Goal: Task Accomplishment & Management: Manage account settings

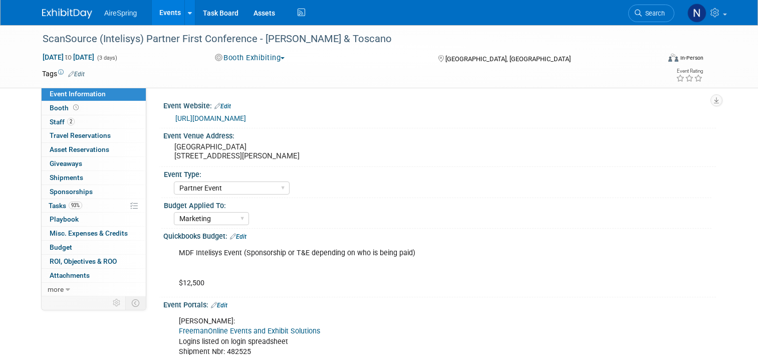
select select "Partner Event"
select select "Marketing"
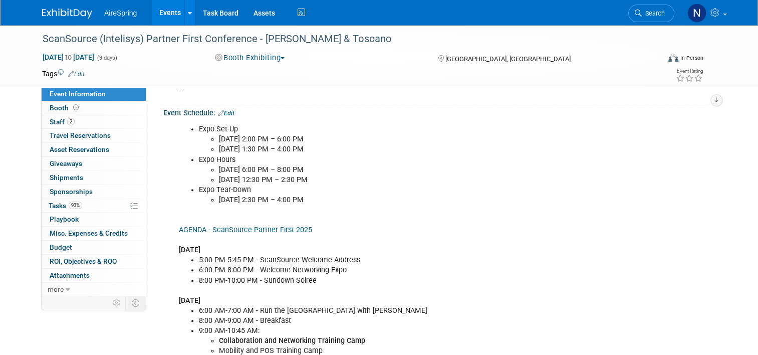
click at [152, 10] on link "Events" at bounding box center [170, 12] width 37 height 25
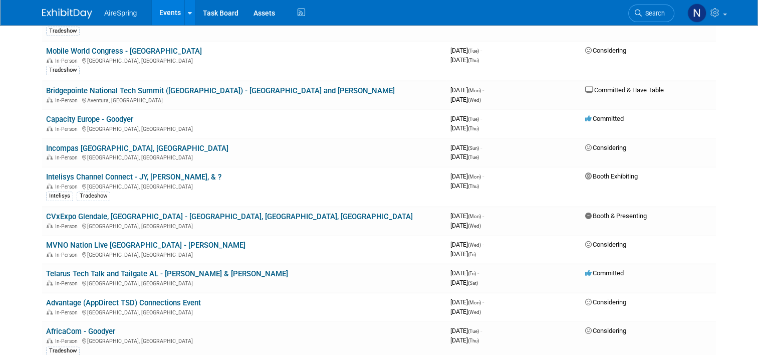
scroll to position [1253, 0]
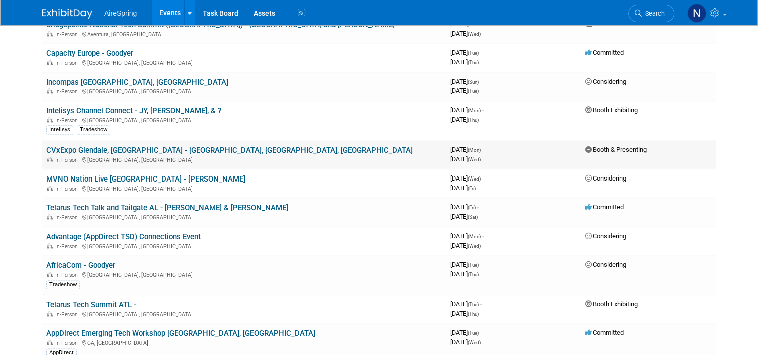
click at [146, 146] on link "CVxExpo Glendale, AZ - Sigmon, Cahill, Welch" at bounding box center [229, 150] width 367 height 9
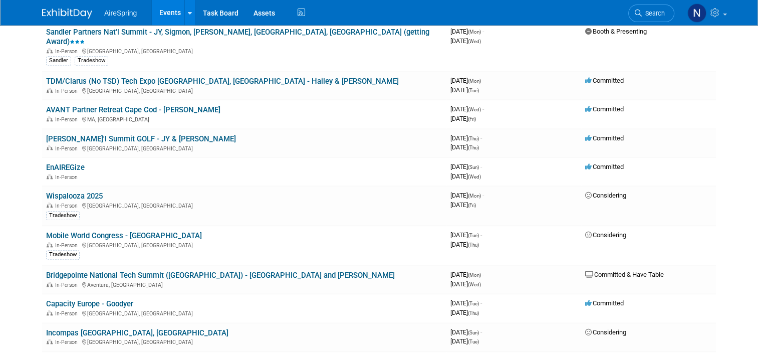
scroll to position [802, 0]
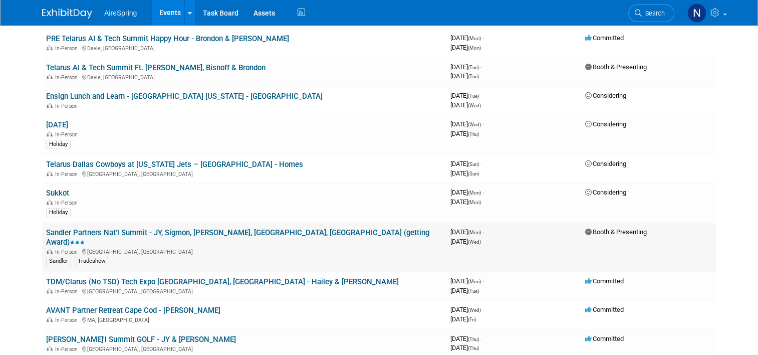
click at [142, 228] on link "Sandler Partners Nat'l Summit - JY, Sigmon, [PERSON_NAME], [GEOGRAPHIC_DATA], […" at bounding box center [237, 237] width 383 height 19
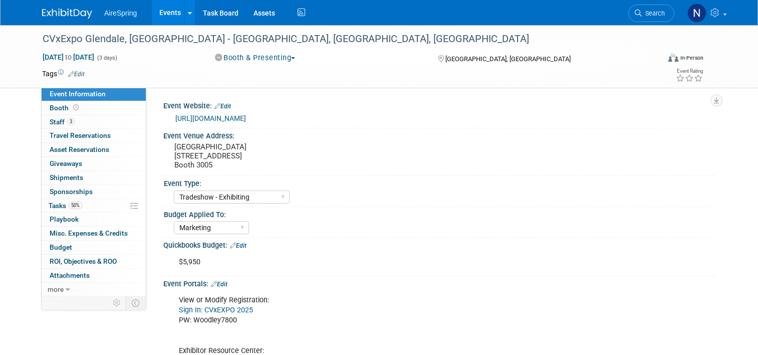
select select "Tradeshow - Exhibiting"
select select "Marketing"
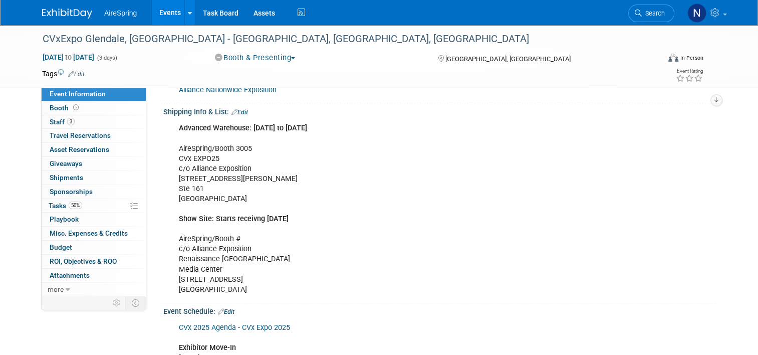
scroll to position [501, 0]
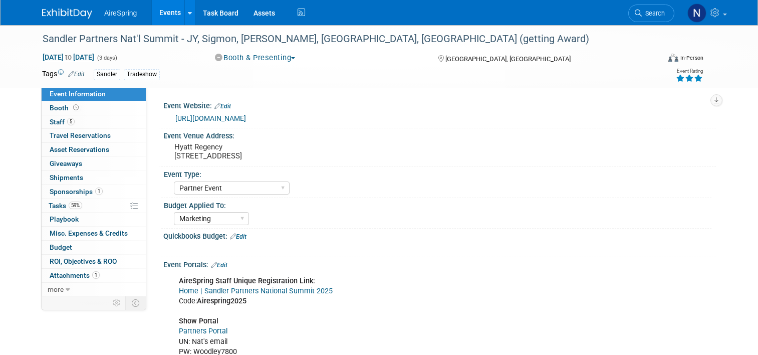
select select "Partner Event"
select select "Marketing"
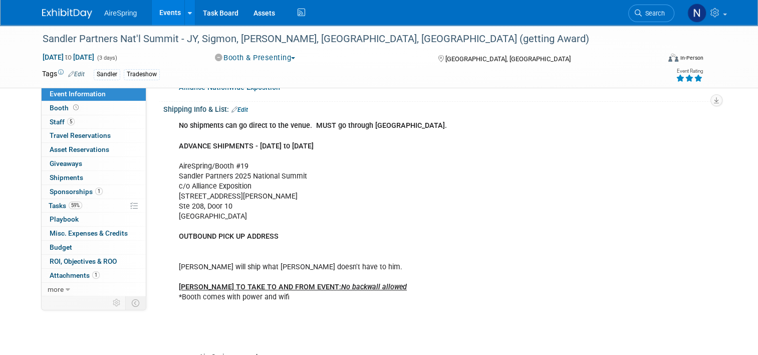
scroll to position [251, 0]
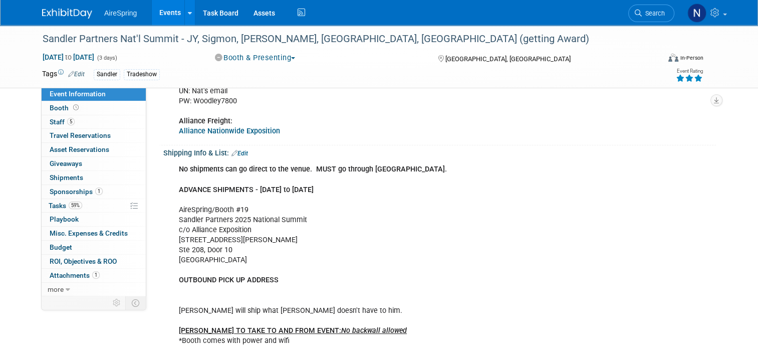
click at [241, 153] on link "Edit" at bounding box center [239, 153] width 17 height 7
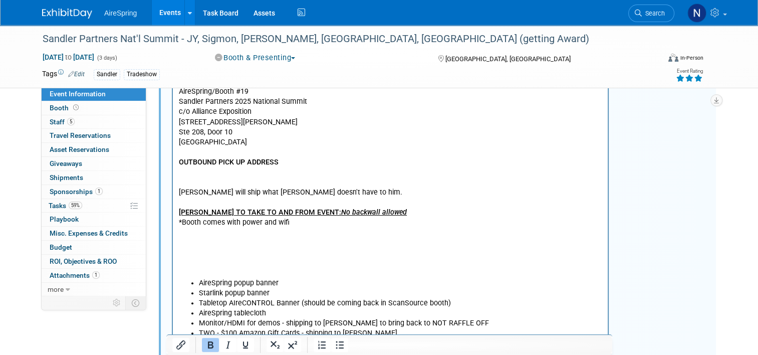
scroll to position [451, 0]
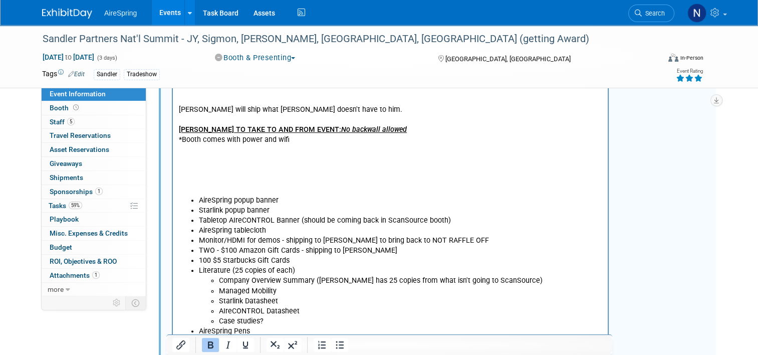
click at [253, 171] on p "No shipments can go direct to the venue. MUST go through Alliance. ADVANCE SHIP…" at bounding box center [390, 79] width 423 height 231
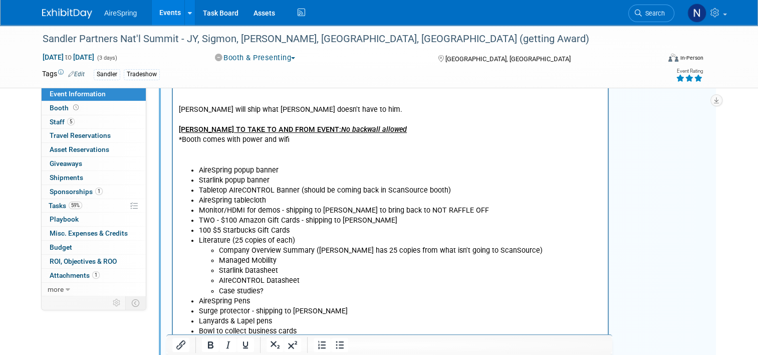
click at [232, 159] on p "No shipments can go direct to the venue. MUST go through Alliance. ADVANCE SHIP…" at bounding box center [390, 64] width 423 height 201
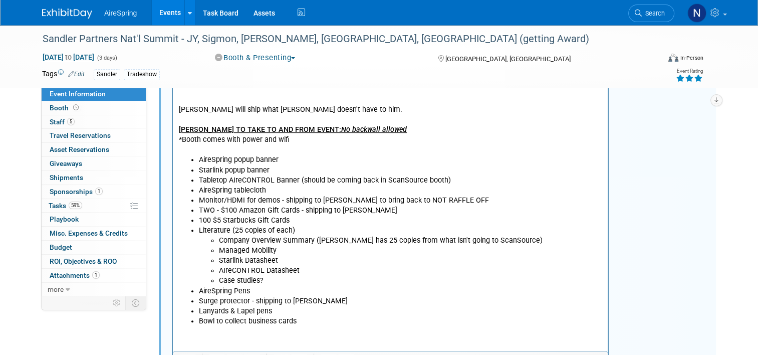
scroll to position [601, 0]
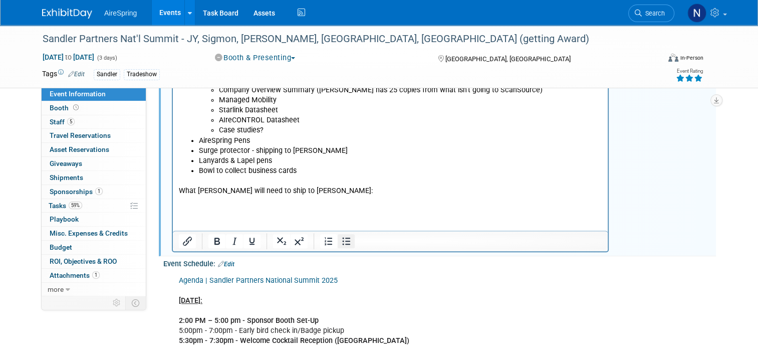
click at [340, 242] on icon "Bullet list" at bounding box center [346, 241] width 12 height 12
click at [291, 190] on p "What LISA will need to ship to Ralph:" at bounding box center [390, 191] width 423 height 10
click at [294, 190] on p "What LISA will need to ship to Ralph:" at bounding box center [390, 191] width 423 height 10
click at [345, 200] on li "Rich Text Area. Press ALT-0 for help." at bounding box center [400, 201] width 403 height 10
drag, startPoint x: 310, startPoint y: 170, endPoint x: 290, endPoint y: 171, distance: 20.6
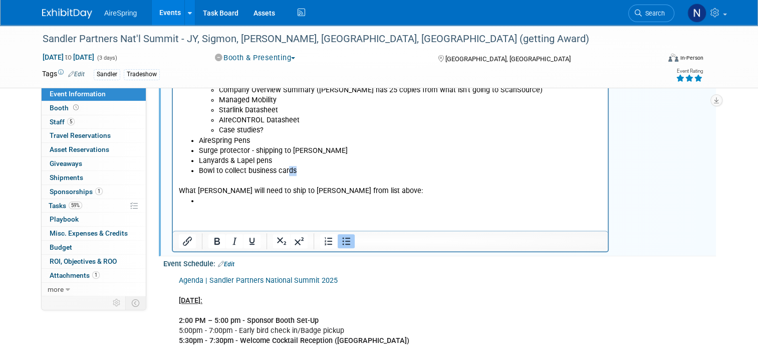
click at [290, 171] on li "Bowl to collect business cards" at bounding box center [400, 171] width 403 height 10
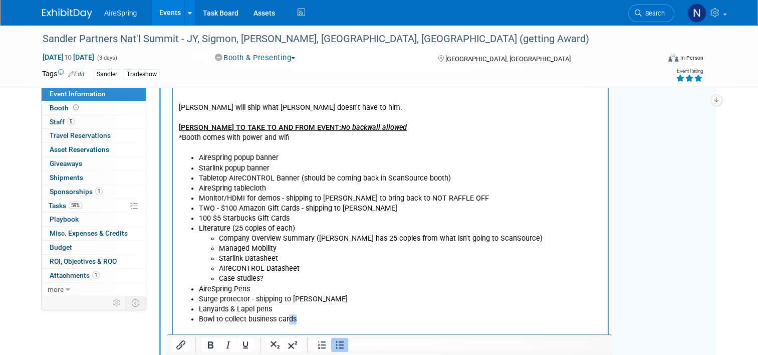
scroll to position [451, 0]
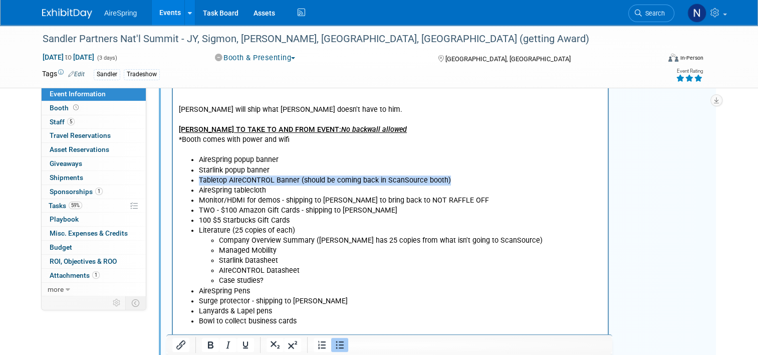
drag, startPoint x: 199, startPoint y: 180, endPoint x: 456, endPoint y: 176, distance: 257.0
click at [456, 176] on li "Tabletop AIreCONTROL Banner (should be coming back in ScanSource booth)" at bounding box center [400, 181] width 403 height 10
click at [215, 174] on li "Starlink popup banner" at bounding box center [400, 171] width 403 height 10
drag, startPoint x: 200, startPoint y: 182, endPoint x: 286, endPoint y: 190, distance: 86.5
click at [286, 190] on ul "AireSpring popup banner Starlink popup banner Tabletop AIreCONTROL Banner (shou…" at bounding box center [390, 240] width 423 height 171
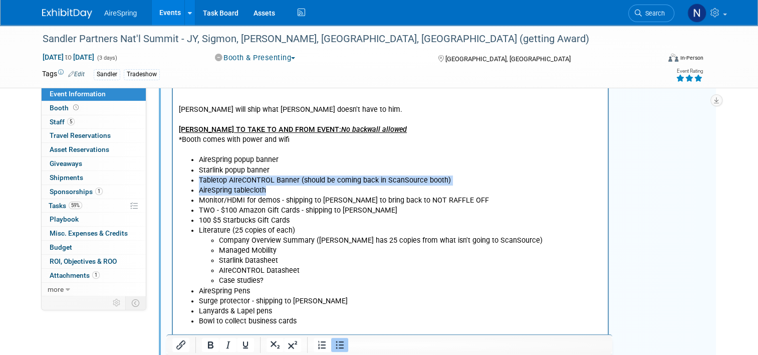
copy ul "Tabletop AIreCONTROL Banner (should be coming back in ScanSource booth) AireSpr…"
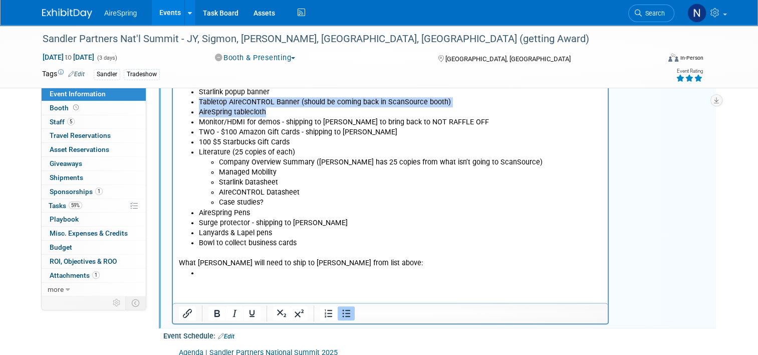
scroll to position [651, 0]
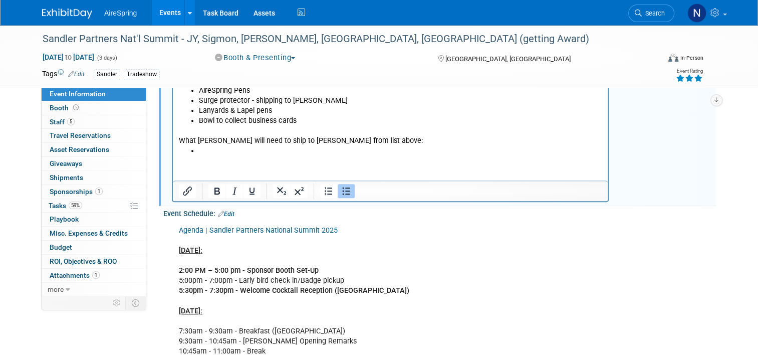
click at [210, 153] on li "Rich Text Area. Press ALT-0 for help." at bounding box center [400, 151] width 403 height 10
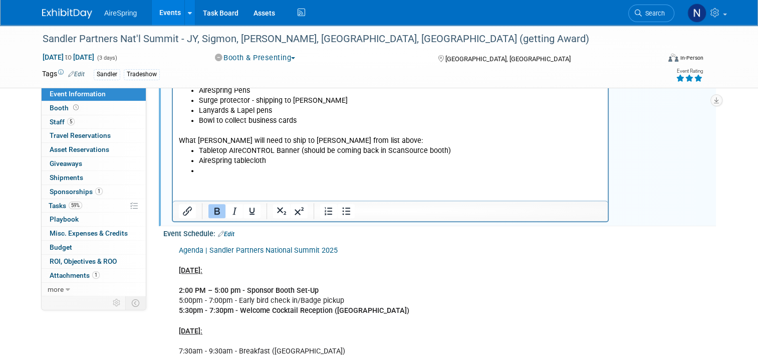
scroll to position [501, 0]
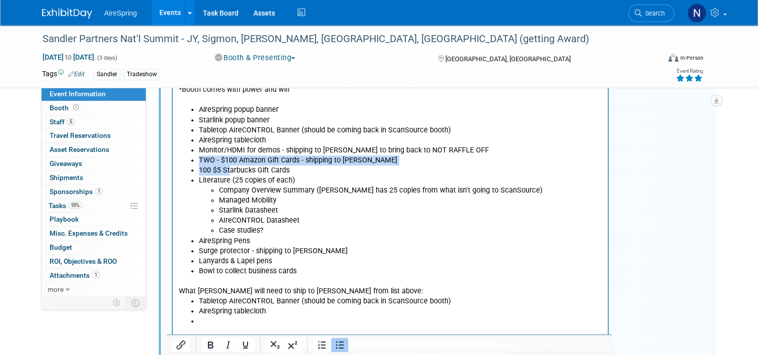
drag, startPoint x: 200, startPoint y: 160, endPoint x: 261, endPoint y: 170, distance: 61.9
click at [231, 170] on ul "AireSpring popup banner Starlink popup banner Tabletop AIreCONTROL Banner (shou…" at bounding box center [390, 190] width 423 height 171
click at [316, 169] on li "100 $5 Starbucks Gift Cards" at bounding box center [400, 171] width 403 height 10
drag, startPoint x: 330, startPoint y: 164, endPoint x: 320, endPoint y: 164, distance: 10.0
click at [320, 164] on li "TWO - $100 Amazon Gift Cards - shipping to Lisa" at bounding box center [400, 161] width 403 height 10
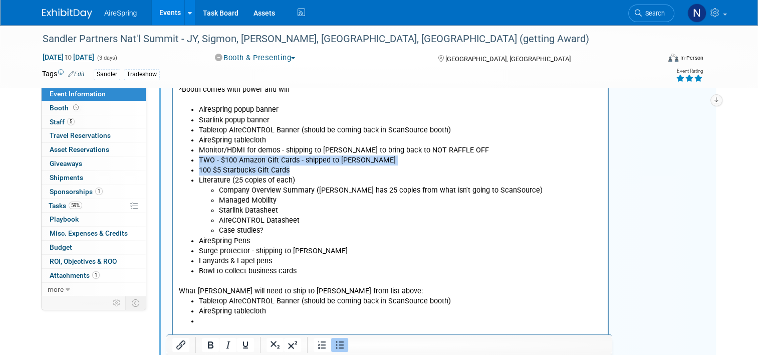
drag, startPoint x: 199, startPoint y: 161, endPoint x: 301, endPoint y: 172, distance: 102.3
click at [301, 172] on ul "AireSpring popup banner Starlink popup banner Tabletop AIreCONTROL Banner (shou…" at bounding box center [390, 190] width 423 height 171
copy ul "TWO - $100 Amazon Gift Cards - shipped to Lisa 100 $5 Starbucks Gift Cards"
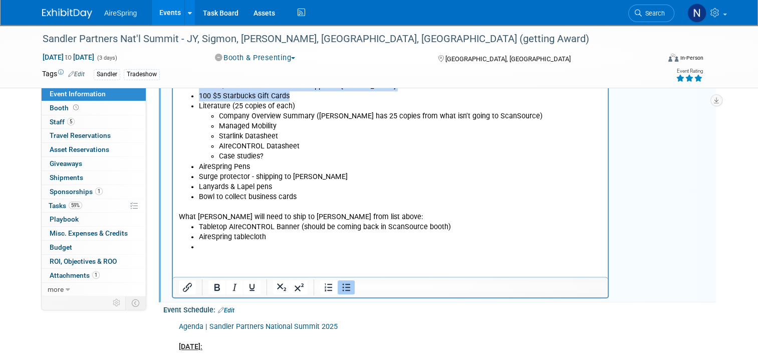
scroll to position [601, 0]
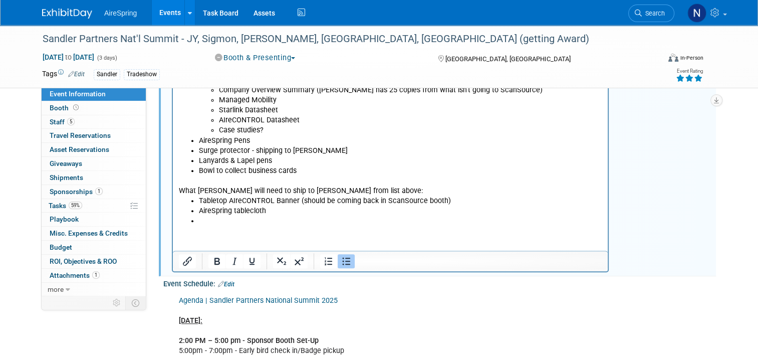
click at [332, 221] on li "Rich Text Area. Press ALT-0 for help." at bounding box center [400, 221] width 403 height 10
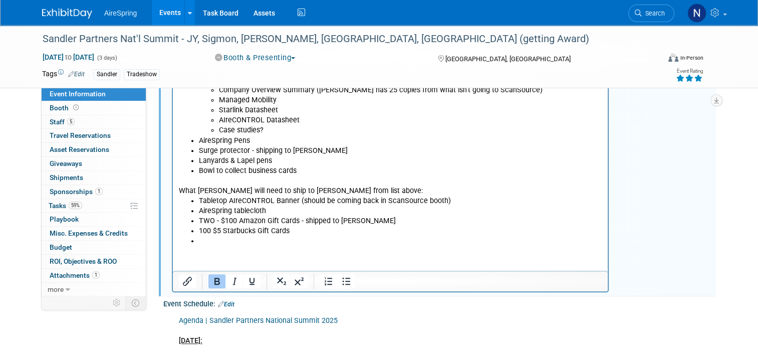
click at [335, 244] on li "Rich Text Area. Press ALT-0 for help." at bounding box center [400, 241] width 403 height 10
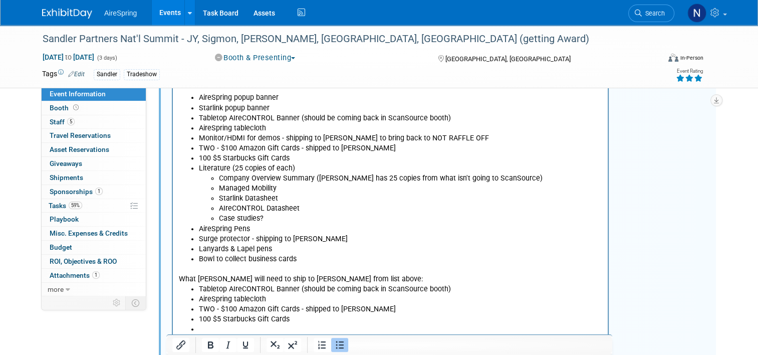
scroll to position [501, 0]
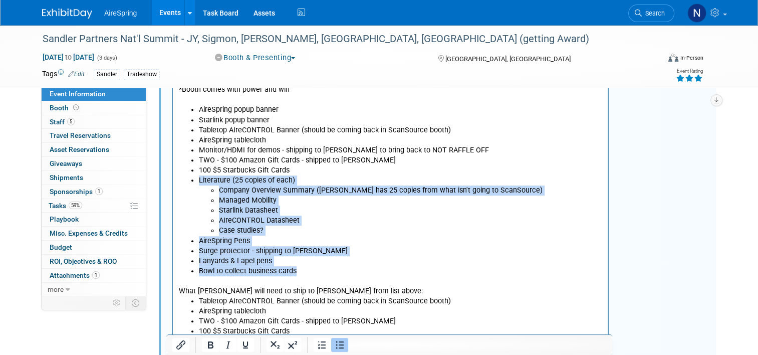
drag, startPoint x: 198, startPoint y: 180, endPoint x: 315, endPoint y: 274, distance: 149.3
click at [315, 274] on ul "AireSpring popup banner Starlink popup banner Tabletop AIreCONTROL Banner (shou…" at bounding box center [390, 190] width 423 height 171
copy ul "Literature (25 copies of each) Company Overview Summary (lisa has 25 copies fro…"
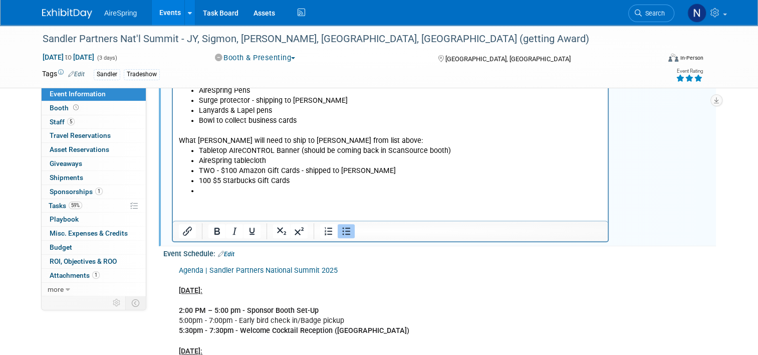
click at [302, 195] on li "Rich Text Area. Press ALT-0 for help." at bounding box center [400, 191] width 403 height 10
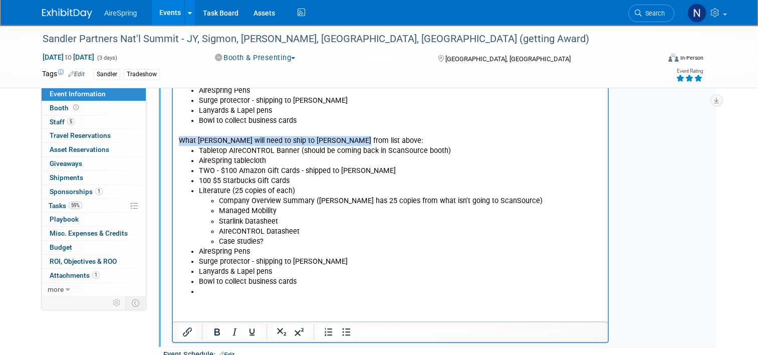
drag, startPoint x: 358, startPoint y: 142, endPoint x: 175, endPoint y: 142, distance: 182.9
click at [175, 142] on html "No shipments can go direct to the venue. MUST go through Alliance. ADVANCE SHIP…" at bounding box center [390, 28] width 435 height 537
click at [278, 162] on li "AireSpring tablecloth" at bounding box center [400, 161] width 403 height 10
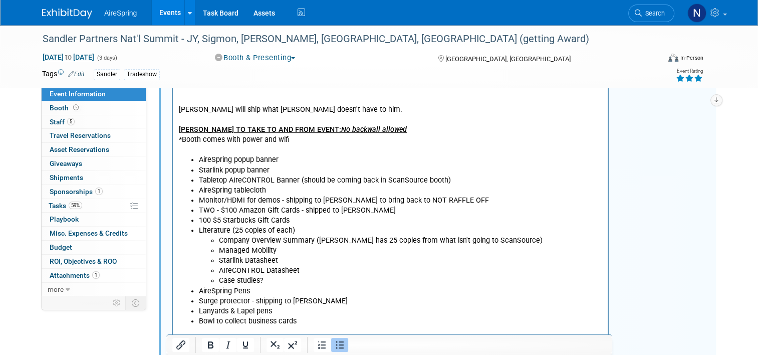
scroll to position [401, 0]
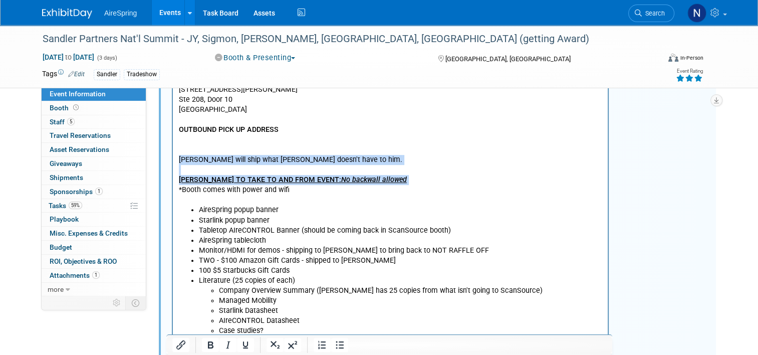
drag, startPoint x: 333, startPoint y: 157, endPoint x: 175, endPoint y: 194, distance: 162.5
click at [175, 194] on html "No shipments can go direct to the venue. MUST go through Alliance. ADVANCE SHIP…" at bounding box center [390, 278] width 435 height 537
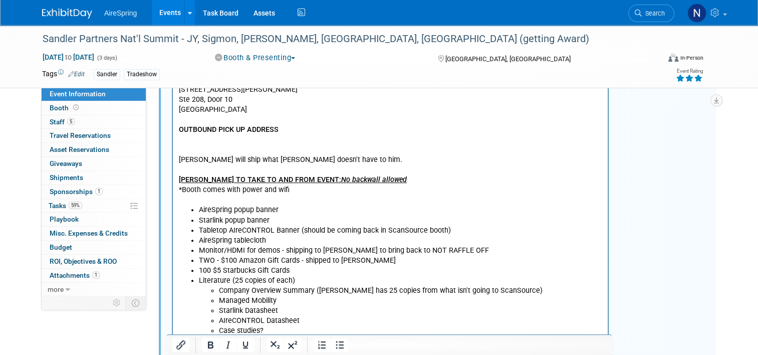
click at [292, 211] on li "AireSpring popup banner" at bounding box center [400, 210] width 403 height 10
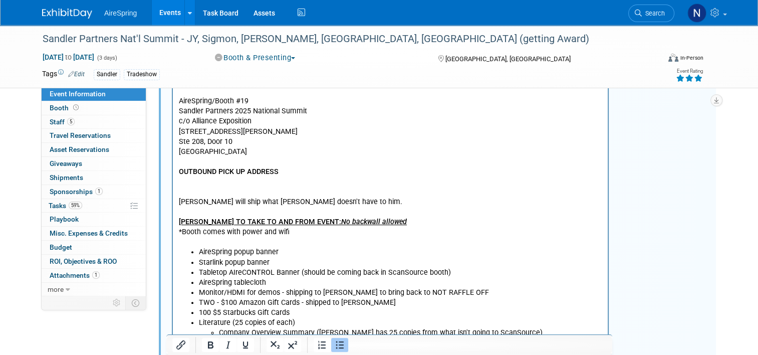
scroll to position [301, 0]
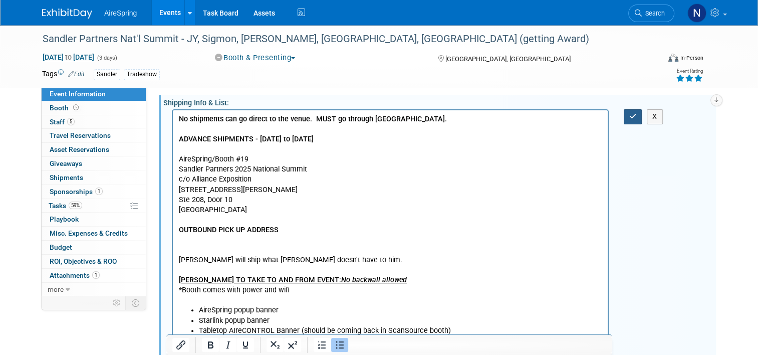
click at [637, 116] on icon "button" at bounding box center [633, 116] width 8 height 7
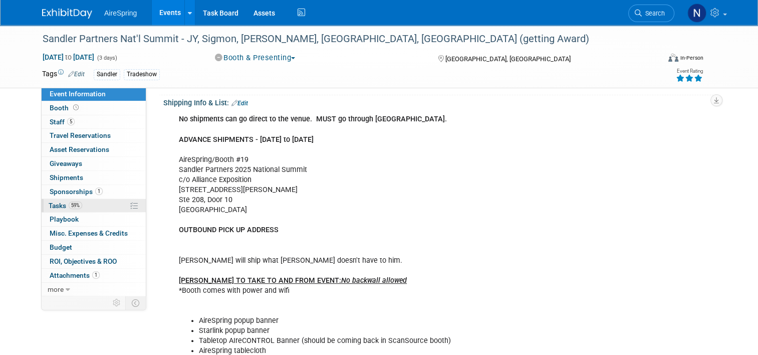
click at [54, 207] on span "Tasks 59%" at bounding box center [66, 205] width 34 height 8
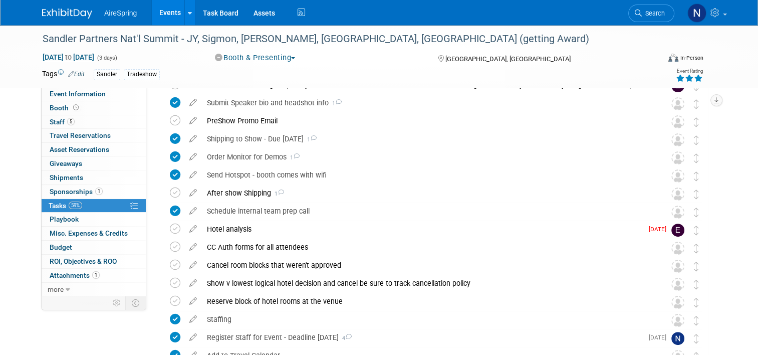
scroll to position [251, 0]
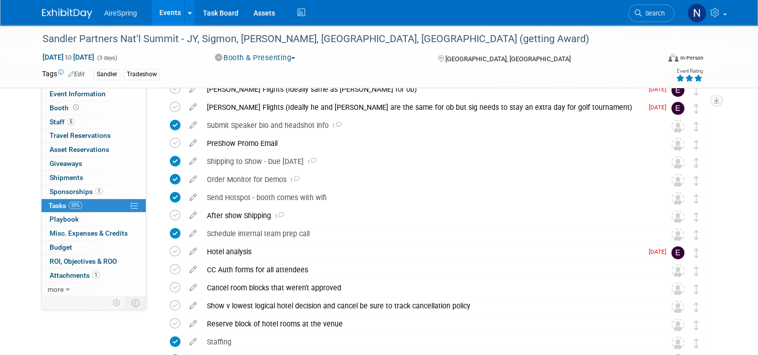
click at [71, 85] on div "Sandler Partners Nat'l Summit - JY, Sigmon, Castillo, Valderrama, Bender (getti…" at bounding box center [379, 56] width 689 height 63
click at [71, 91] on span "Event Information" at bounding box center [78, 94] width 56 height 8
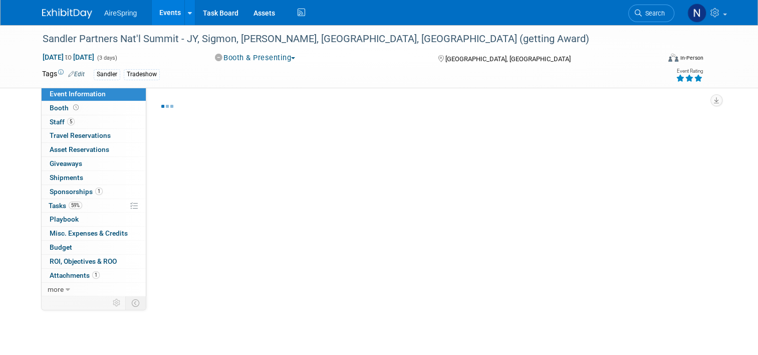
select select "Partner Event"
select select "Marketing"
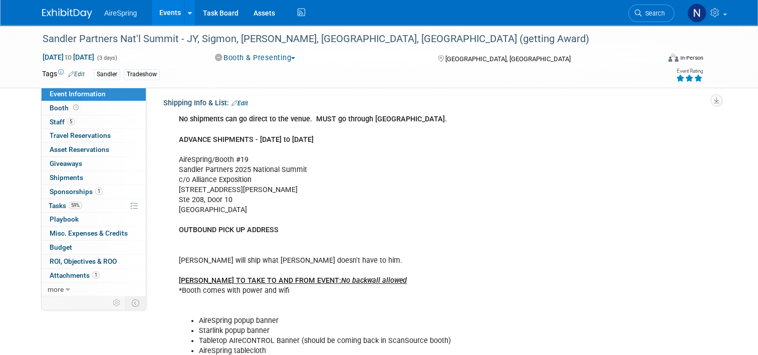
scroll to position [251, 0]
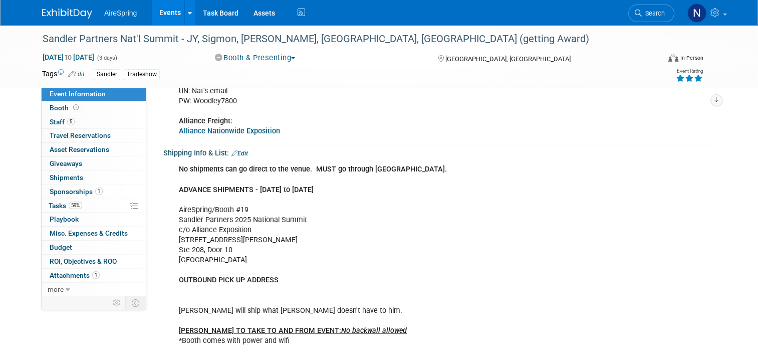
click at [240, 155] on link "Edit" at bounding box center [239, 153] width 17 height 7
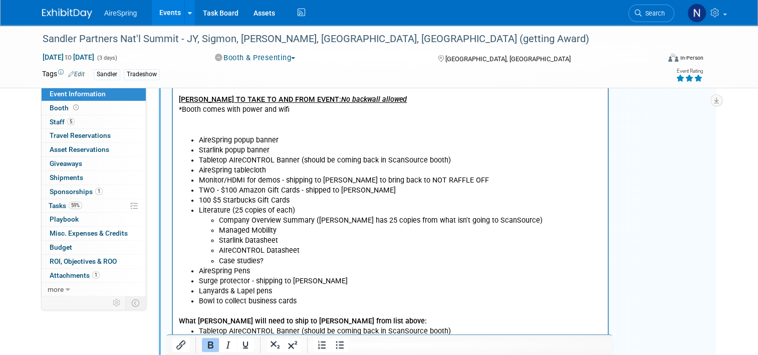
scroll to position [451, 0]
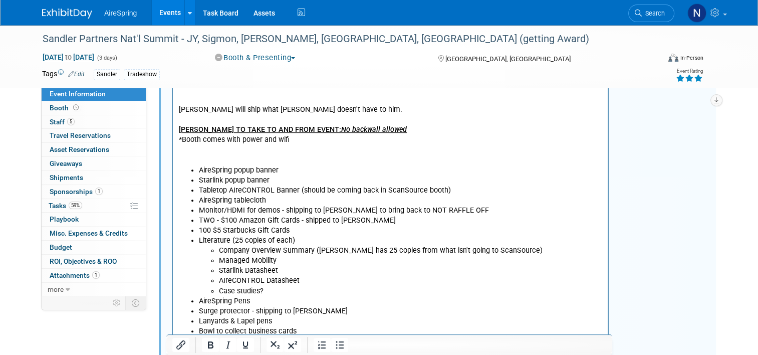
click at [342, 108] on p "No shipments can go direct to the venue. MUST go through Alliance. ADVANCE SHIP…" at bounding box center [390, 64] width 423 height 201
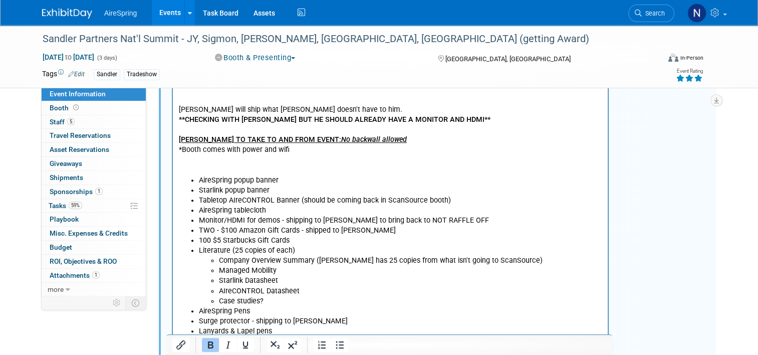
scroll to position [301, 0]
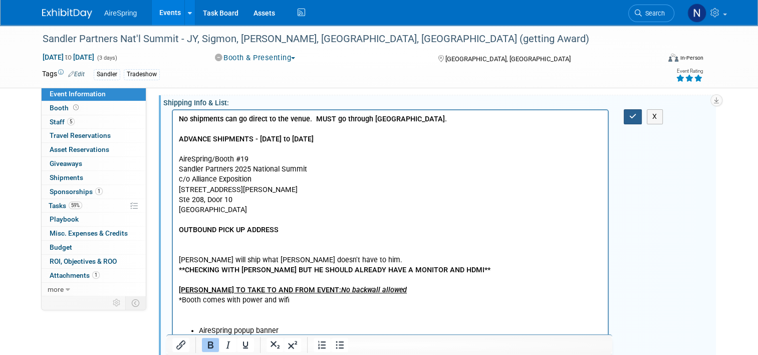
click at [637, 115] on icon "button" at bounding box center [633, 116] width 8 height 7
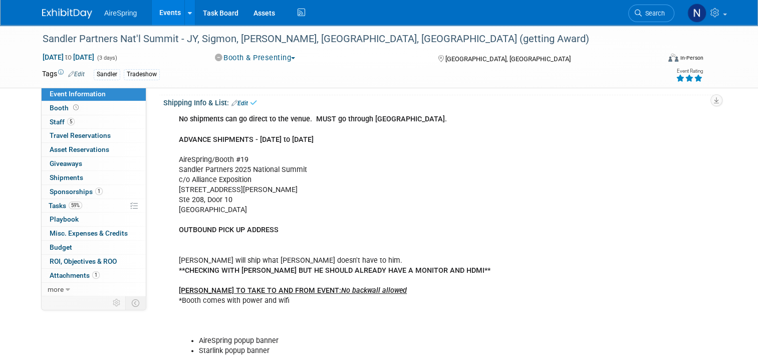
click at [161, 17] on link "Events" at bounding box center [170, 12] width 37 height 25
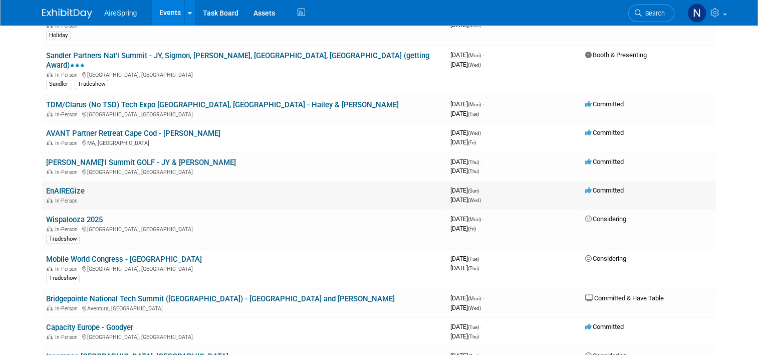
scroll to position [1002, 0]
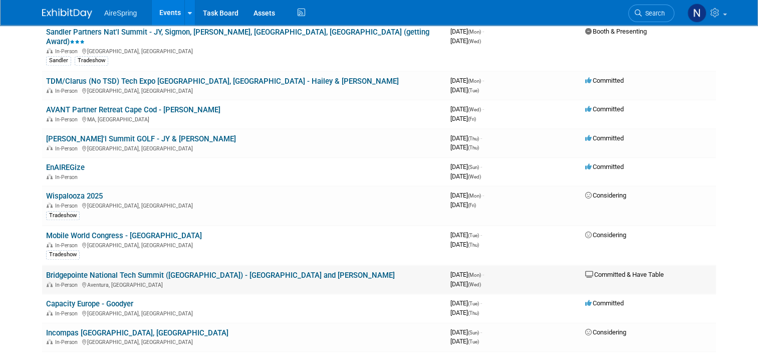
click at [207, 271] on link "Bridgepointe National Tech Summit ([GEOGRAPHIC_DATA]) - [GEOGRAPHIC_DATA] and […" at bounding box center [220, 275] width 349 height 9
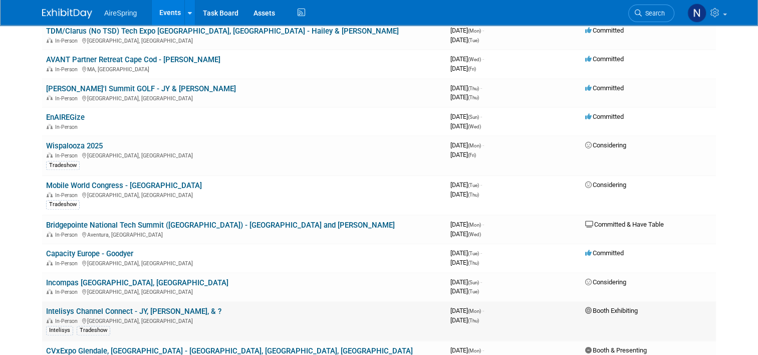
click at [157, 307] on link "Intelisys Channel Connect - JY, [PERSON_NAME], & ?" at bounding box center [133, 311] width 175 height 9
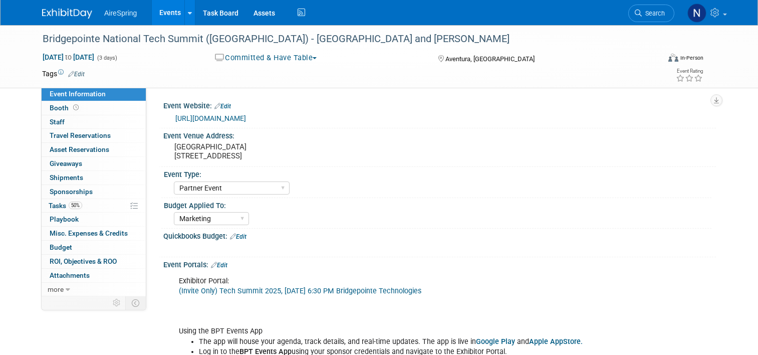
select select "Partner Event"
select select "Marketing"
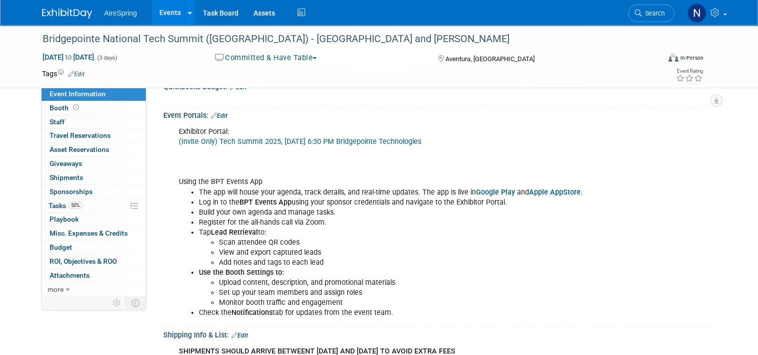
scroll to position [150, 0]
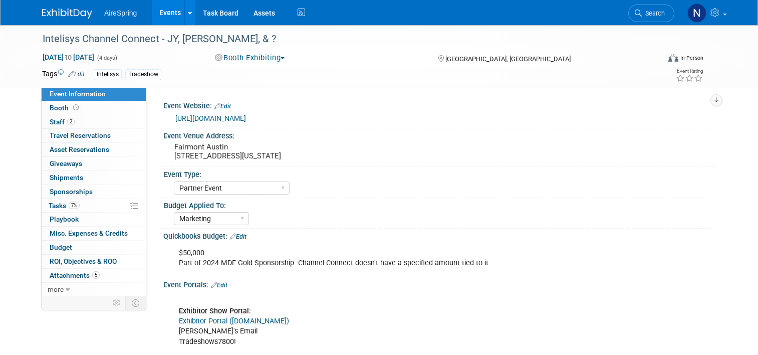
select select "Partner Event"
select select "Marketing"
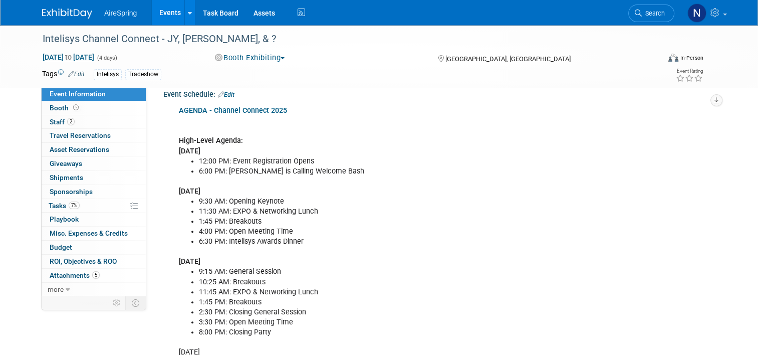
scroll to position [351, 0]
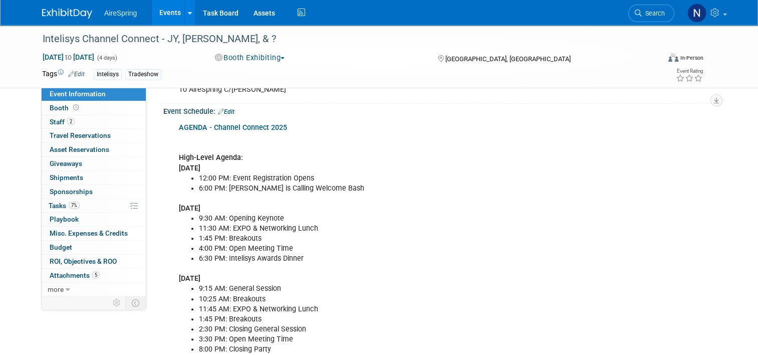
click at [223, 111] on link "Edit" at bounding box center [226, 111] width 17 height 7
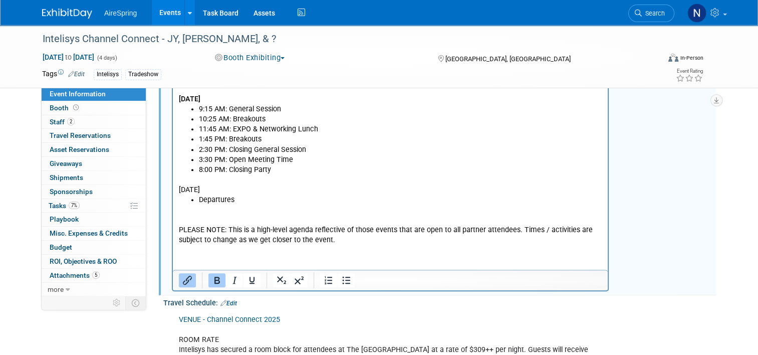
scroll to position [601, 0]
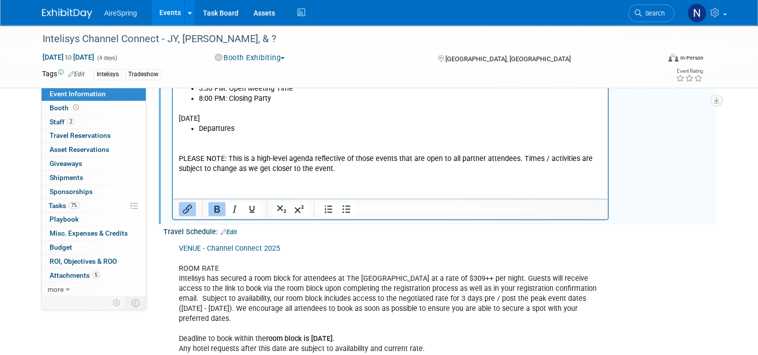
click at [320, 174] on p "PLEASE NOTE: This is a high-level agenda reflective of those events that are op…" at bounding box center [390, 154] width 423 height 40
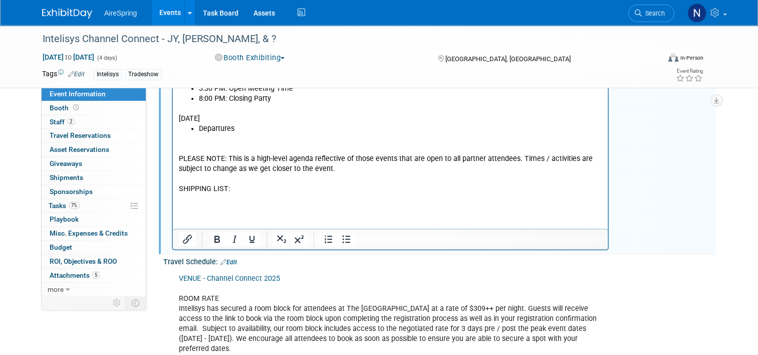
click at [662, 160] on div "AGENDA - Channel Connect 2025 High-Level Agenda: Monday, November 3 12:00 PM: E…" at bounding box center [439, 58] width 553 height 386
click at [273, 201] on p "Rich Text Area. Press ALT-0 for help." at bounding box center [390, 200] width 423 height 10
click at [340, 241] on icon "Bullet list" at bounding box center [346, 239] width 12 height 12
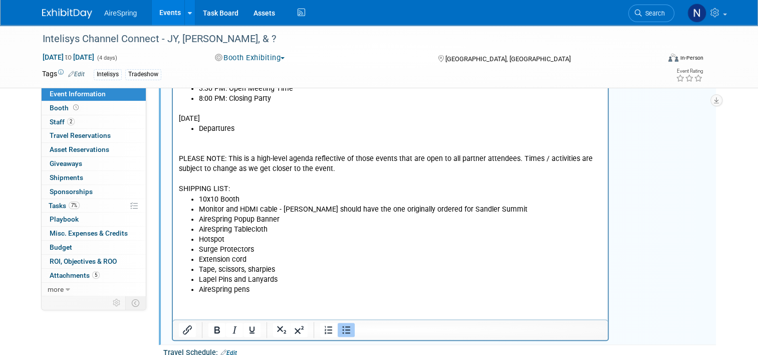
click at [266, 249] on li "Surge Protectors" at bounding box center [400, 250] width 403 height 10
click at [256, 242] on li "Hotspot" at bounding box center [400, 240] width 403 height 10
click at [262, 260] on li "Extension cord" at bounding box center [400, 260] width 403 height 10
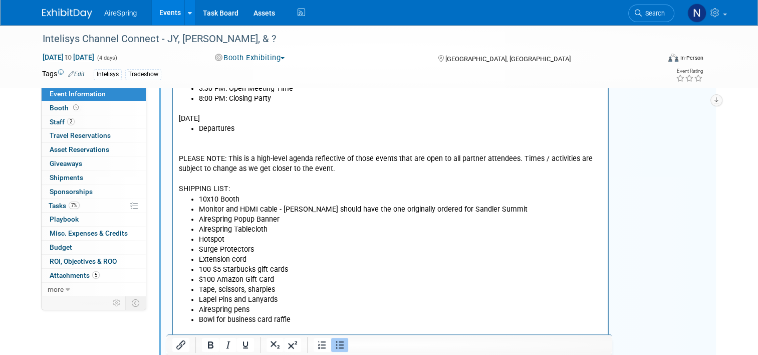
click at [284, 279] on li "$100 Amazon Gift Card" at bounding box center [400, 280] width 403 height 10
click at [551, 240] on li "Hotspot" at bounding box center [400, 240] width 403 height 10
click at [284, 305] on ul "Company Overview" at bounding box center [400, 305] width 403 height 20
click at [230, 308] on li "Rich Text Area. Press ALT-0 for help." at bounding box center [410, 310] width 383 height 10
click at [272, 290] on li "Literature Company Overview AIreCONTROL Datasheet Starlink Datasheet Managed Mo…" at bounding box center [400, 310] width 403 height 50
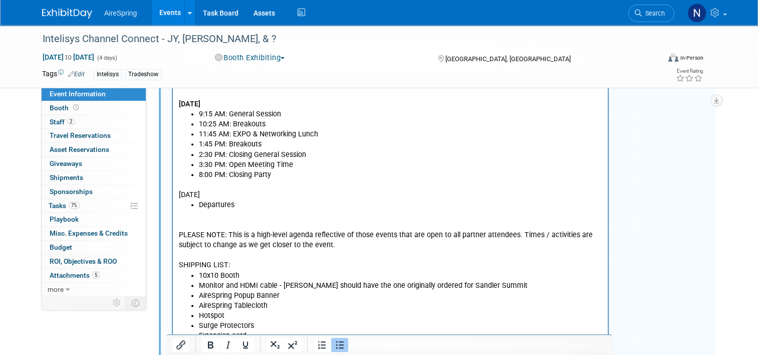
scroll to position [501, 0]
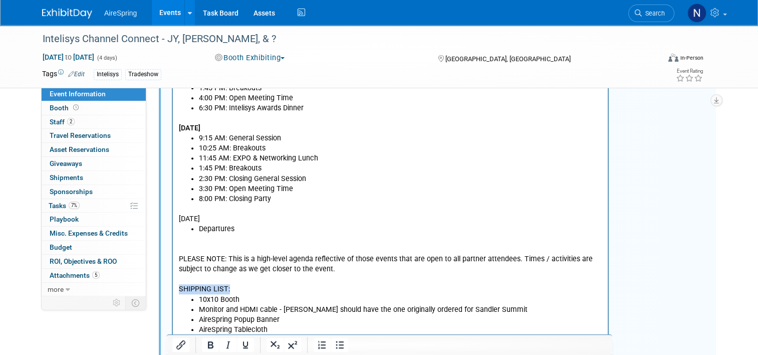
drag, startPoint x: 243, startPoint y: 288, endPoint x: 337, endPoint y: 256, distance: 98.9
click at [173, 290] on html "AGENDA - Channel Connect 2025 High-Level Agenda: Monday, November 3 12:00 PM: E…" at bounding box center [390, 222] width 435 height 507
click at [270, 275] on p "Rich Text Area. Press ALT-0 for help." at bounding box center [390, 280] width 423 height 10
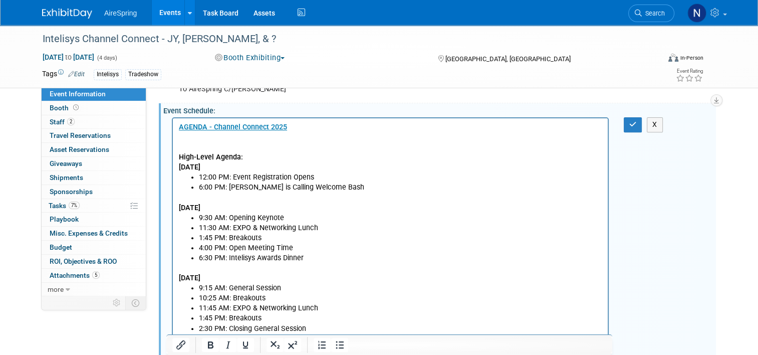
scroll to position [351, 0]
click at [629, 122] on button "button" at bounding box center [633, 125] width 19 height 15
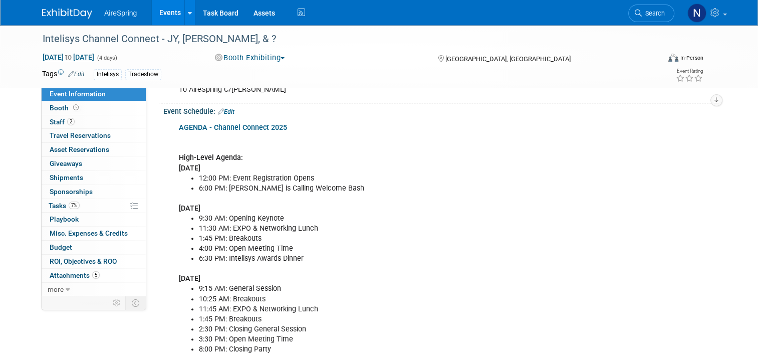
click at [162, 13] on link "Events" at bounding box center [170, 12] width 37 height 25
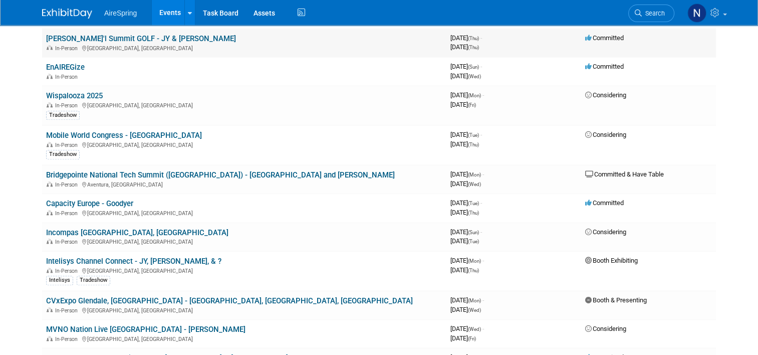
scroll to position [1202, 0]
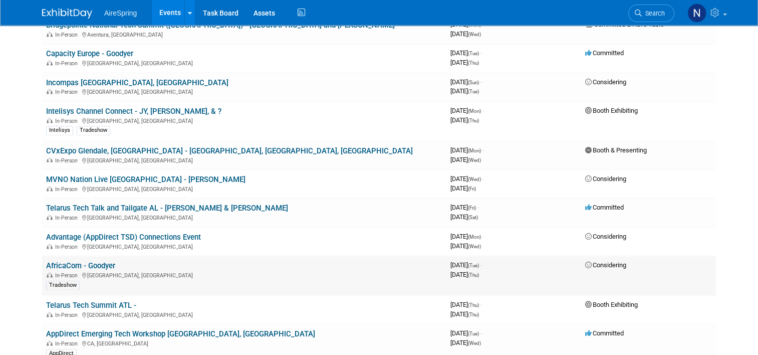
scroll to position [1253, 0]
click at [106, 300] on link "Telarus Tech Summit ATL -" at bounding box center [91, 304] width 90 height 9
click at [126, 329] on link "AppDirect Emerging Tech Workshop [GEOGRAPHIC_DATA], [GEOGRAPHIC_DATA]" at bounding box center [180, 333] width 269 height 9
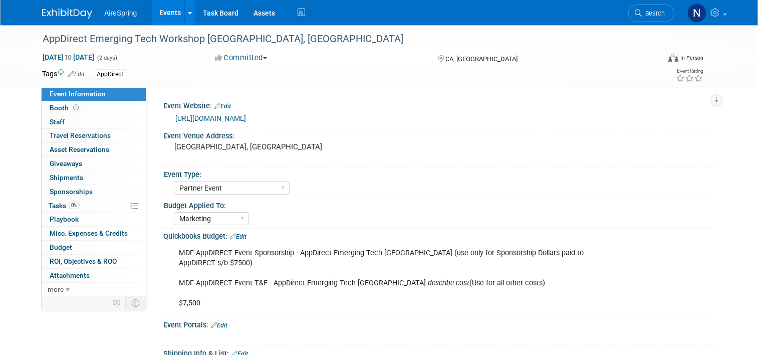
select select "Partner Event"
select select "Marketing"
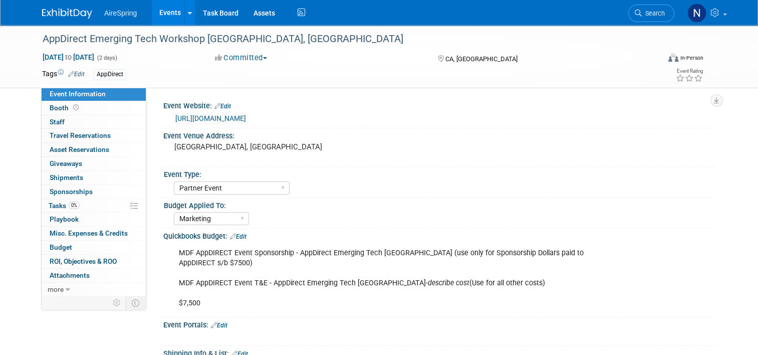
click at [626, 188] on div "AireSpring Event AireSpring Internal Partner Event Training Tradeshow - Exhibit…" at bounding box center [443, 187] width 538 height 16
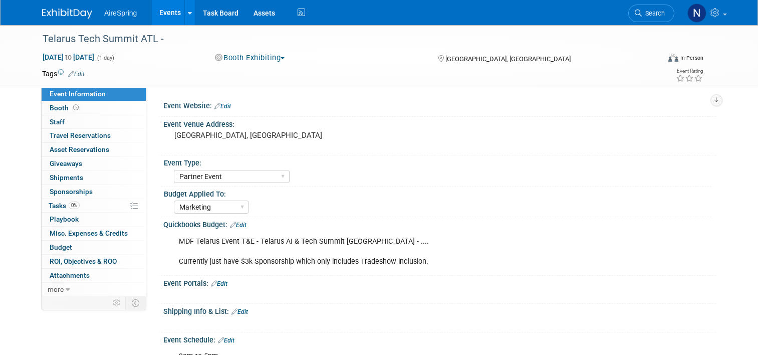
select select "Partner Event"
select select "Marketing"
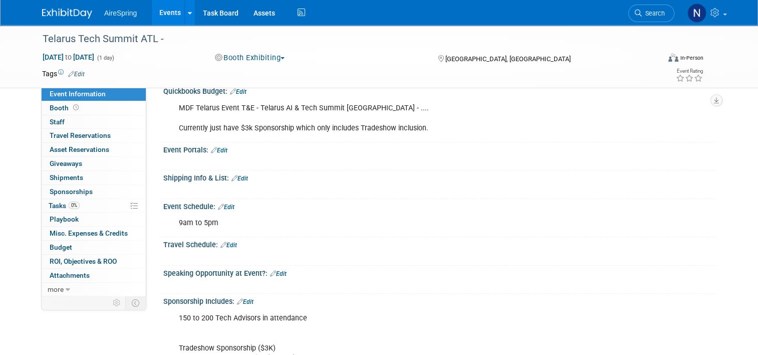
scroll to position [50, 0]
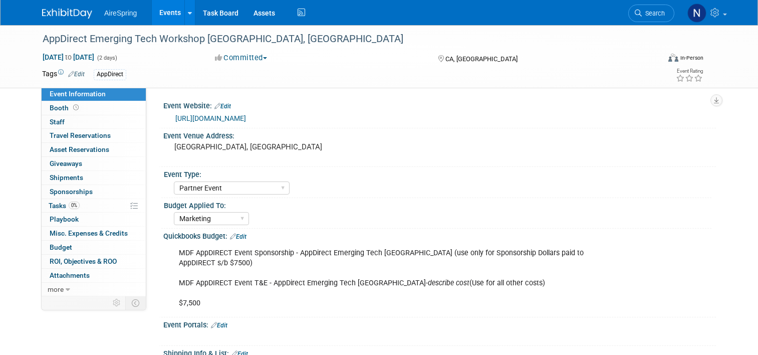
select select "Partner Event"
select select "Marketing"
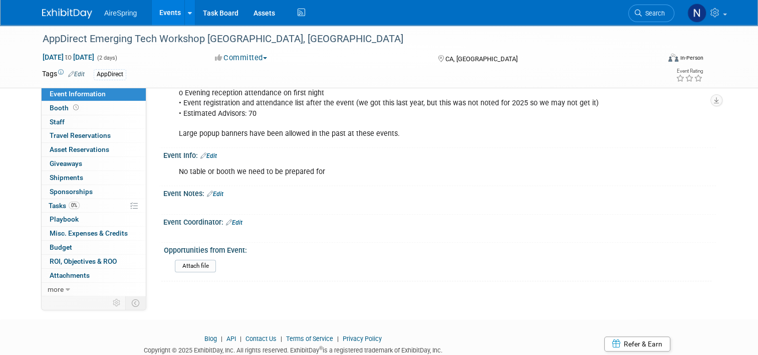
scroll to position [450, 0]
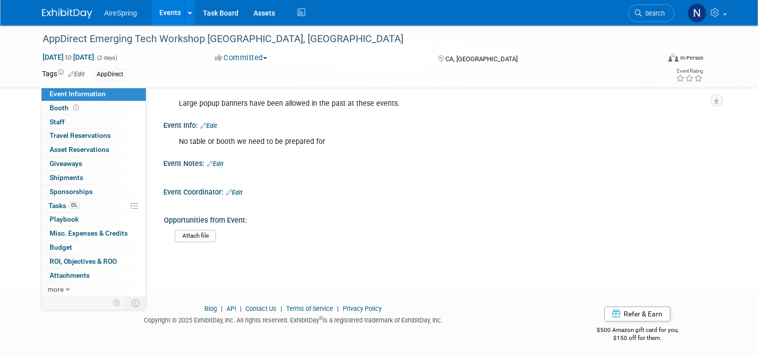
click at [234, 189] on link "Edit" at bounding box center [234, 192] width 17 height 7
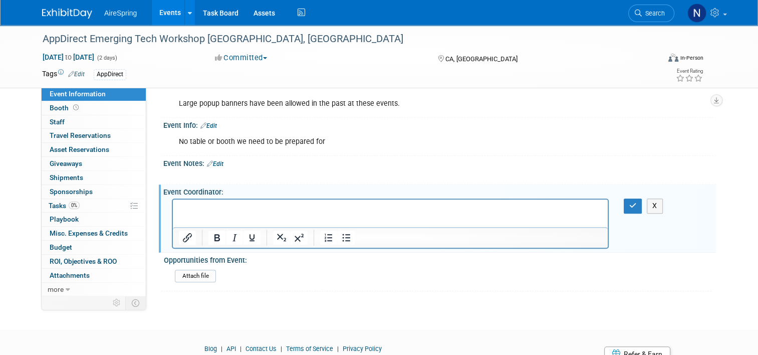
scroll to position [0, 0]
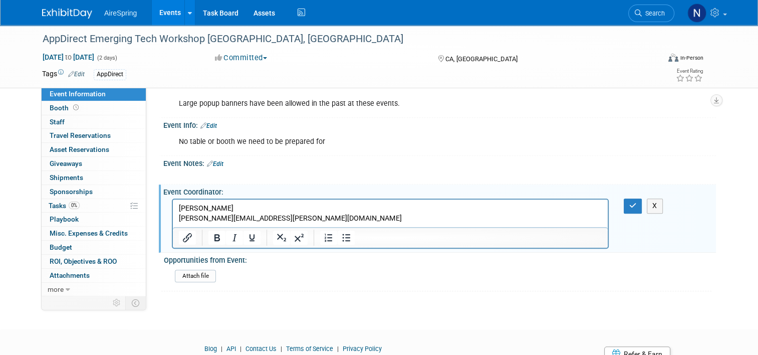
click at [306, 208] on p "[PERSON_NAME]" at bounding box center [390, 208] width 423 height 10
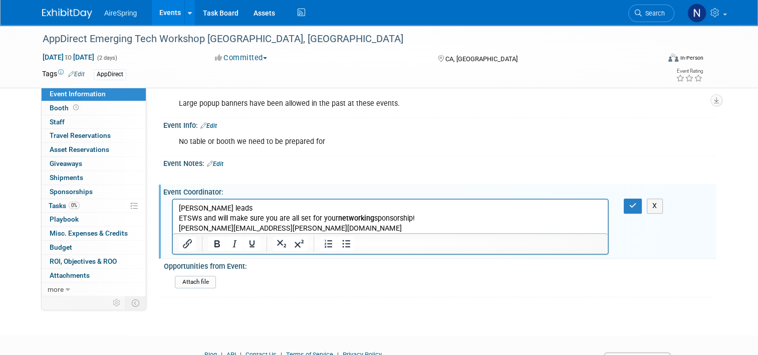
click at [180, 218] on p "ETSWs and will make sure you are all set for your networking sponsorship!" at bounding box center [390, 218] width 423 height 10
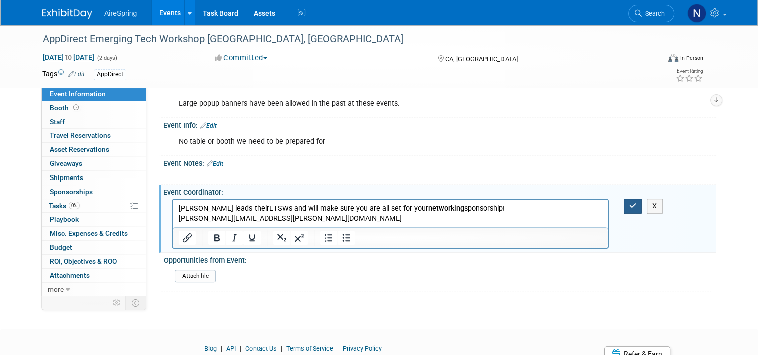
click at [636, 202] on icon "button" at bounding box center [633, 205] width 8 height 7
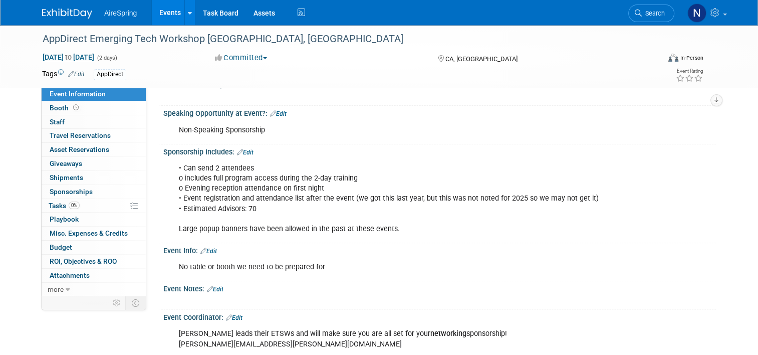
scroll to position [250, 0]
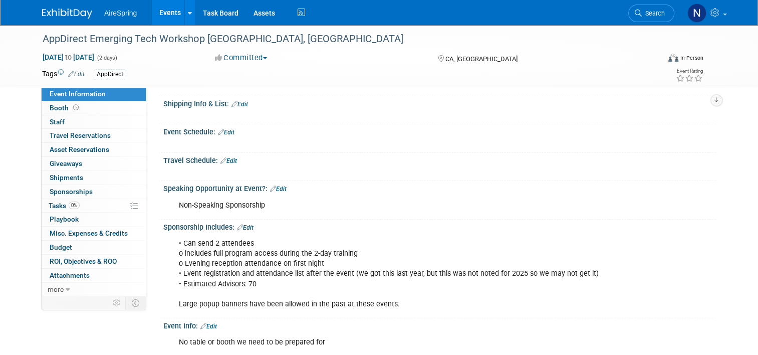
click at [244, 225] on link "Edit" at bounding box center [245, 227] width 17 height 7
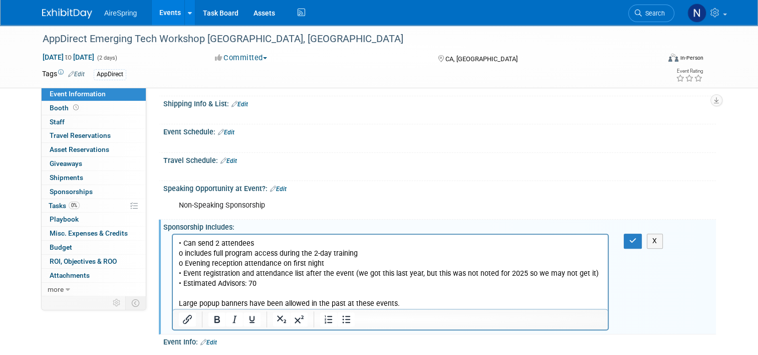
scroll to position [0, 0]
click at [182, 240] on p "• Can send 2 attendees o includes full program access during the 2-day training…" at bounding box center [390, 273] width 423 height 71
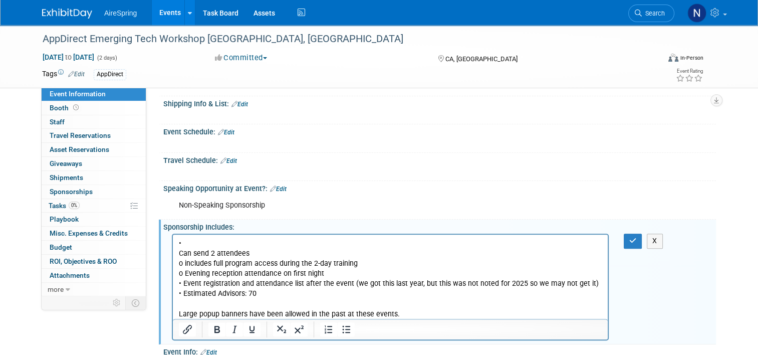
click at [198, 242] on p "•" at bounding box center [390, 243] width 423 height 10
click at [637, 237] on icon "button" at bounding box center [633, 240] width 8 height 7
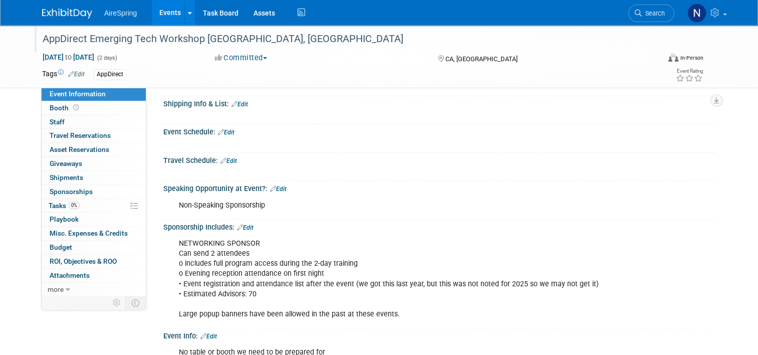
click at [244, 34] on div "AppDirect Emerging Tech Workshop [GEOGRAPHIC_DATA], [GEOGRAPHIC_DATA]" at bounding box center [343, 39] width 608 height 18
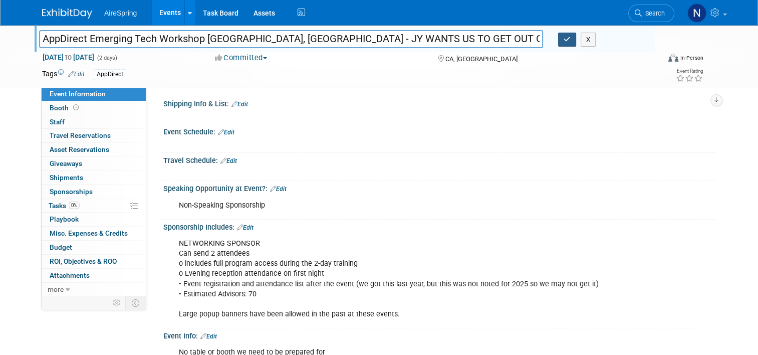
type input "AppDirect Emerging Tech Workshop Orange County, CA - JY WANTS US TO GET OUT OF …"
click at [571, 38] on icon "button" at bounding box center [567, 39] width 7 height 7
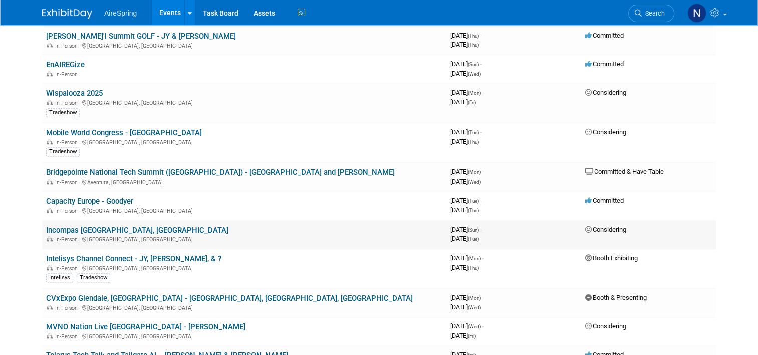
scroll to position [1102, 0]
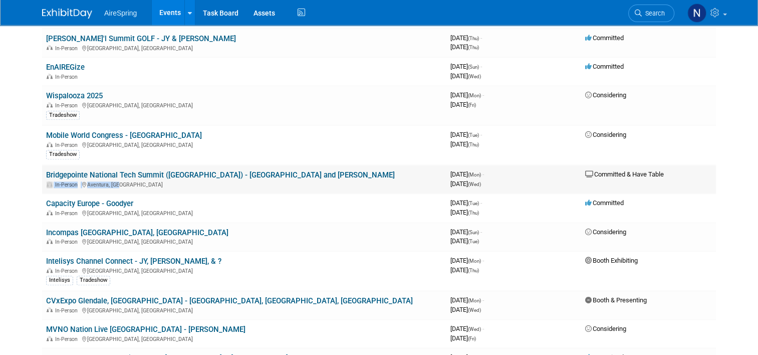
drag, startPoint x: 280, startPoint y: 124, endPoint x: 189, endPoint y: 137, distance: 91.5
click at [189, 165] on td "Bridgepointe National Tech Summit ([GEOGRAPHIC_DATA]) - [GEOGRAPHIC_DATA] and […" at bounding box center [244, 179] width 404 height 29
click at [669, 222] on td "Considering" at bounding box center [648, 236] width 135 height 29
